Goal: Task Accomplishment & Management: Manage account settings

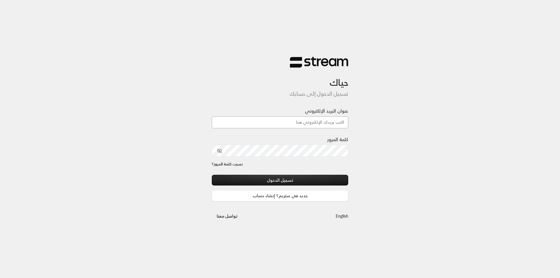
click at [283, 125] on input "عنوان البريد الإلكتروني" at bounding box center [280, 122] width 137 height 12
type input "info@flavours.sa"
click at [212, 175] on button "تسجيل الدخول" at bounding box center [280, 180] width 137 height 11
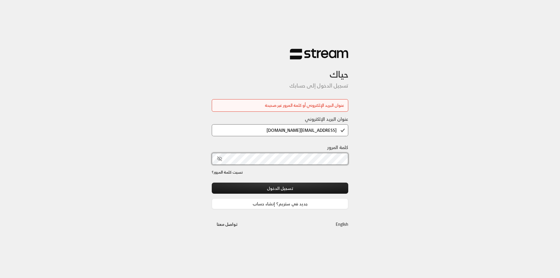
click at [212, 183] on button "تسجيل الدخول" at bounding box center [280, 188] width 137 height 11
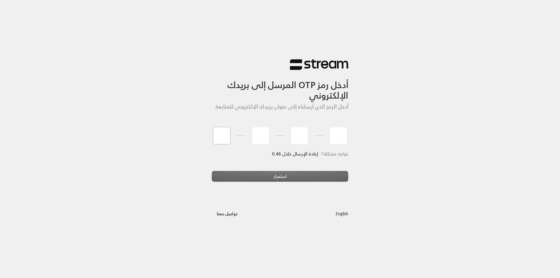
type input "3"
type input "9"
type input "0"
type input "6"
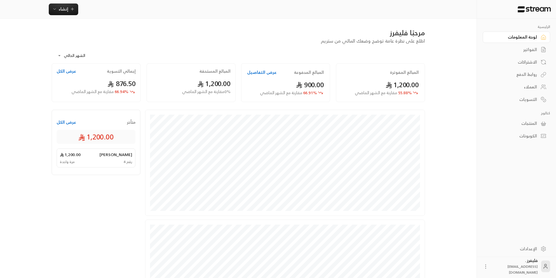
click at [537, 177] on div "الرئيسية لوحة المعلومات الفواتير الاشتراكات روابط الدفع العملاء التسويات كتالوج…" at bounding box center [516, 130] width 79 height 222
